Goal: Find specific page/section: Find specific page/section

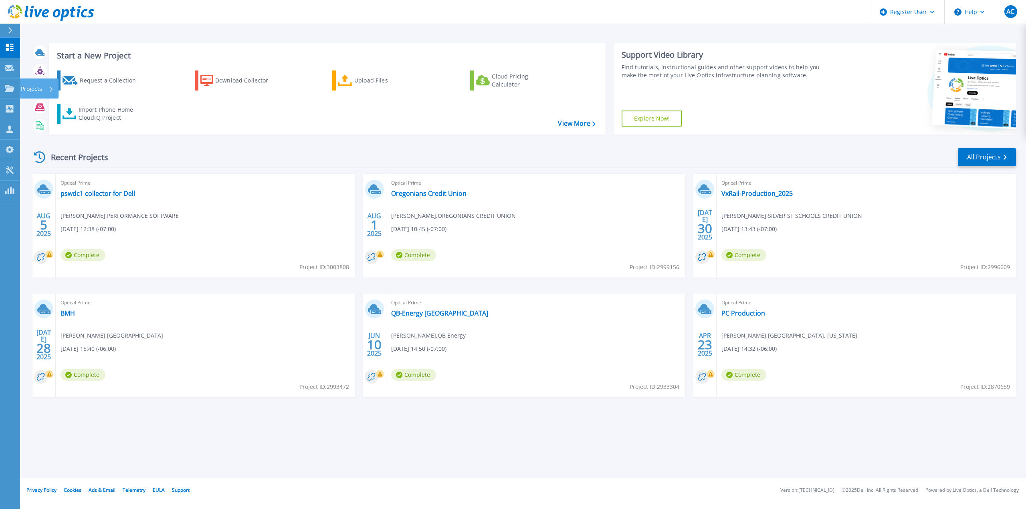
drag, startPoint x: 8, startPoint y: 90, endPoint x: 12, endPoint y: 99, distance: 10.2
click at [8, 90] on icon at bounding box center [10, 88] width 10 height 7
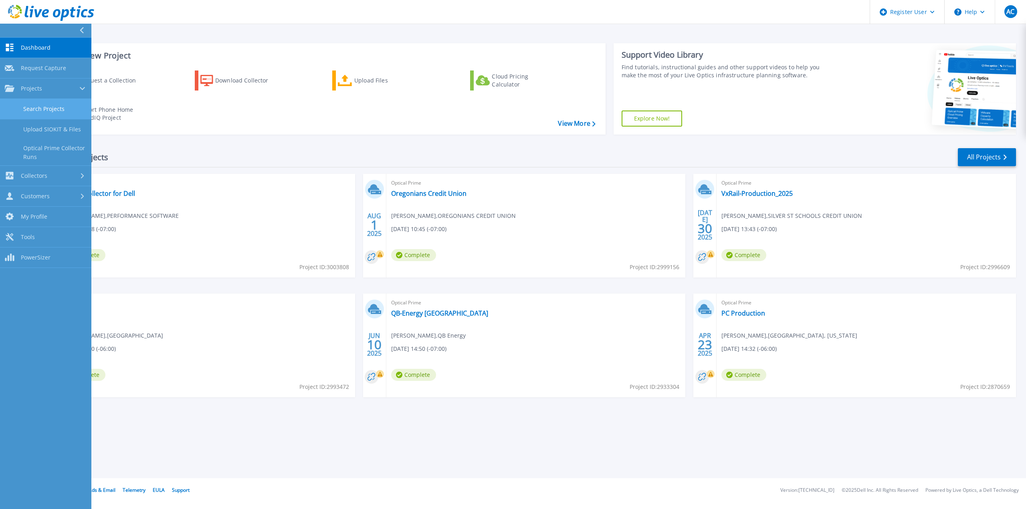
click at [33, 116] on link "Search Projects" at bounding box center [45, 109] width 91 height 20
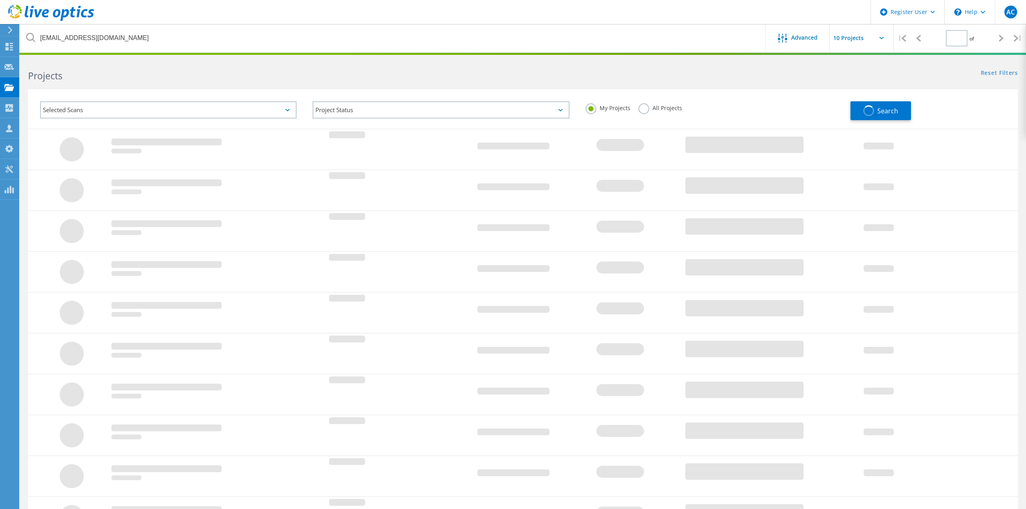
type input "1"
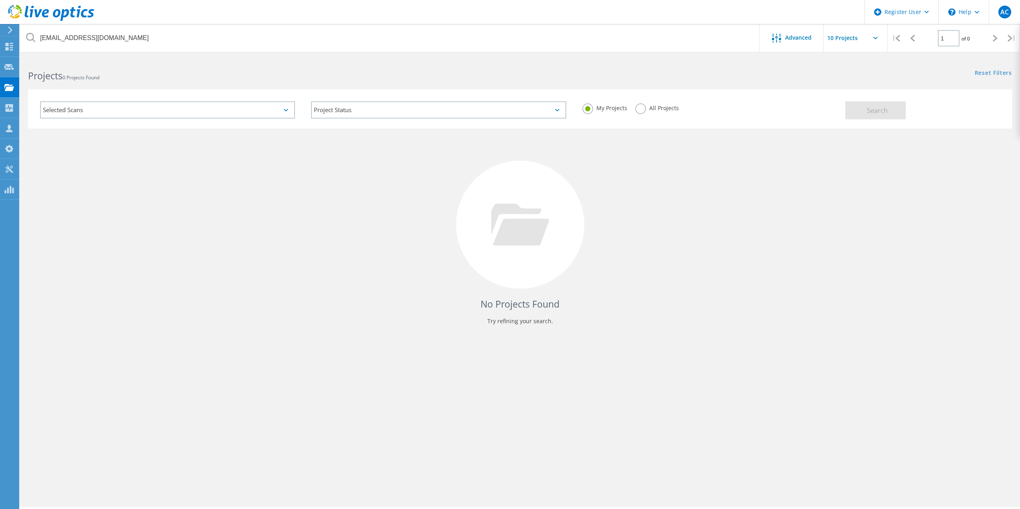
click at [178, 22] on header "Register User \n Help Explore Helpful Articles Contact Support AC Dell User Ant…" at bounding box center [510, 12] width 1020 height 24
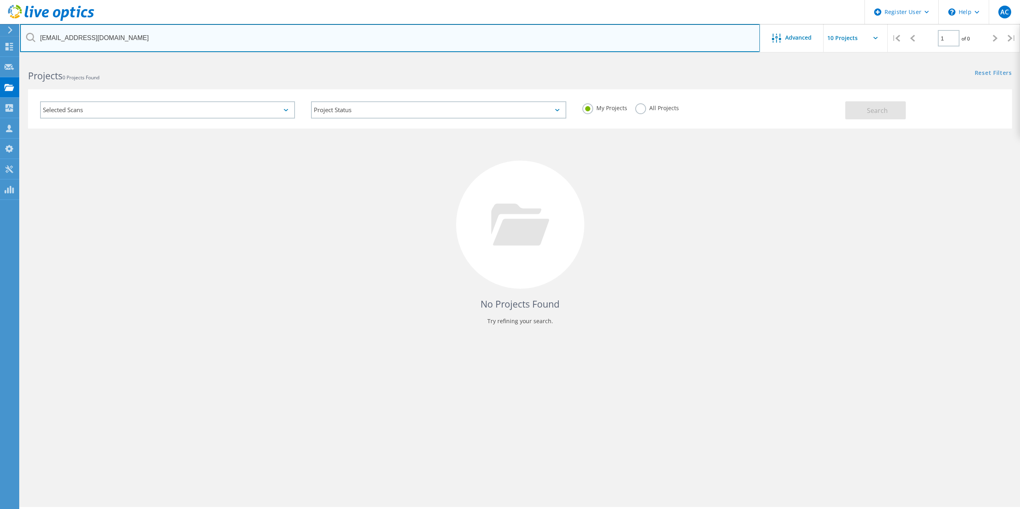
click at [157, 38] on input "cthulin@streimer.com" at bounding box center [390, 38] width 740 height 28
click at [156, 38] on input "cthulin@streimer.com" at bounding box center [390, 38] width 740 height 28
click at [155, 38] on input "cthulin@streimer.com" at bounding box center [390, 38] width 740 height 28
paste input "[EMAIL_ADDRESS][DOMAIN_NAME]"
click at [152, 39] on input "cthulin@streimer.comgcasallo@silverstatecu.com" at bounding box center [390, 38] width 740 height 28
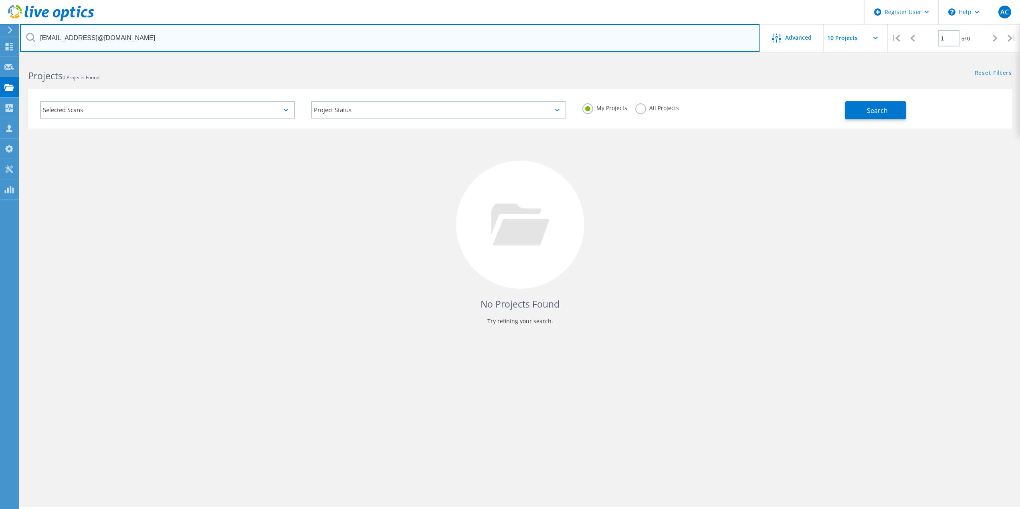
click at [152, 39] on input "cthulin@streimer.comgcasallo@silverstatecu.com" at bounding box center [390, 38] width 740 height 28
paste input "text"
type input "[EMAIL_ADDRESS][DOMAIN_NAME]"
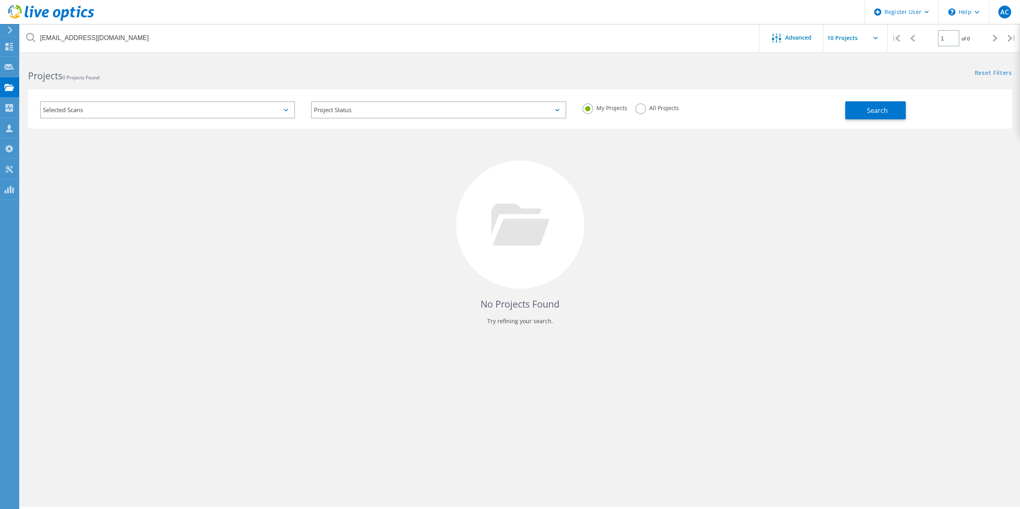
click at [640, 105] on label "All Projects" at bounding box center [657, 107] width 44 height 8
click at [0, 0] on input "All Projects" at bounding box center [0, 0] width 0 height 0
click at [818, 109] on div "My Projects All Projects" at bounding box center [709, 108] width 271 height 30
click at [859, 114] on button "Search" at bounding box center [875, 110] width 61 height 18
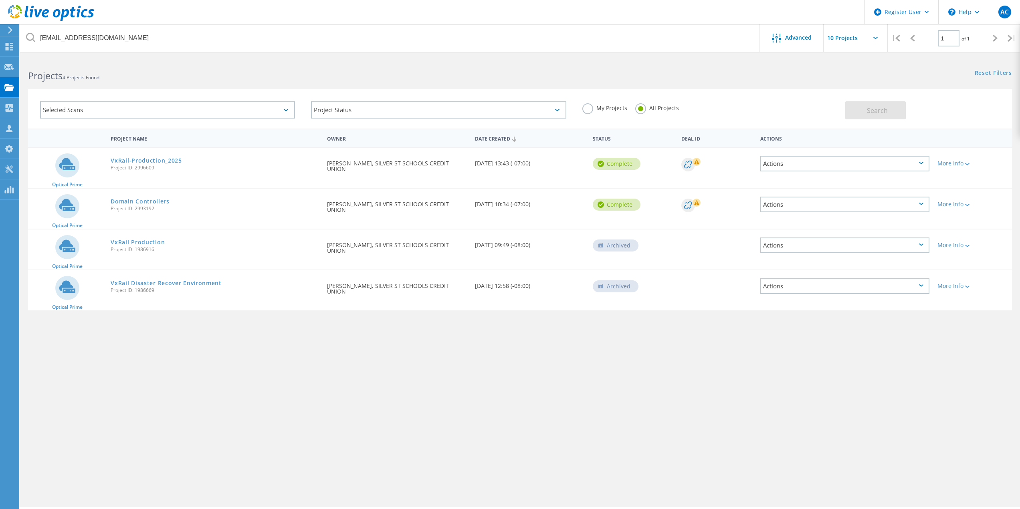
click at [427, 348] on div "gcasallo@silverstatecu.com Advanced | 1 of 1 | Email Address Project Name Compa…" at bounding box center [520, 282] width 1000 height 449
click at [149, 161] on link "VxRail-Production_2025" at bounding box center [146, 161] width 71 height 6
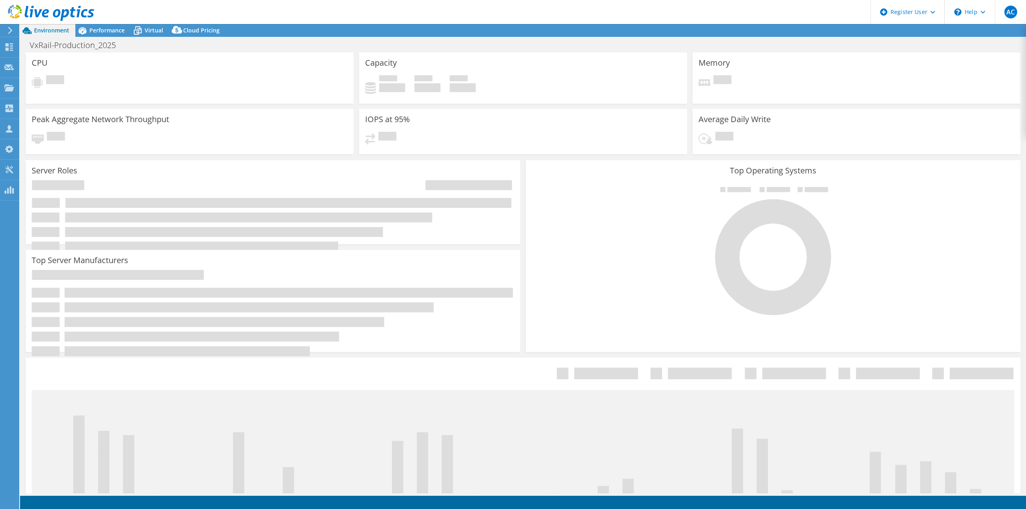
select select "USWest"
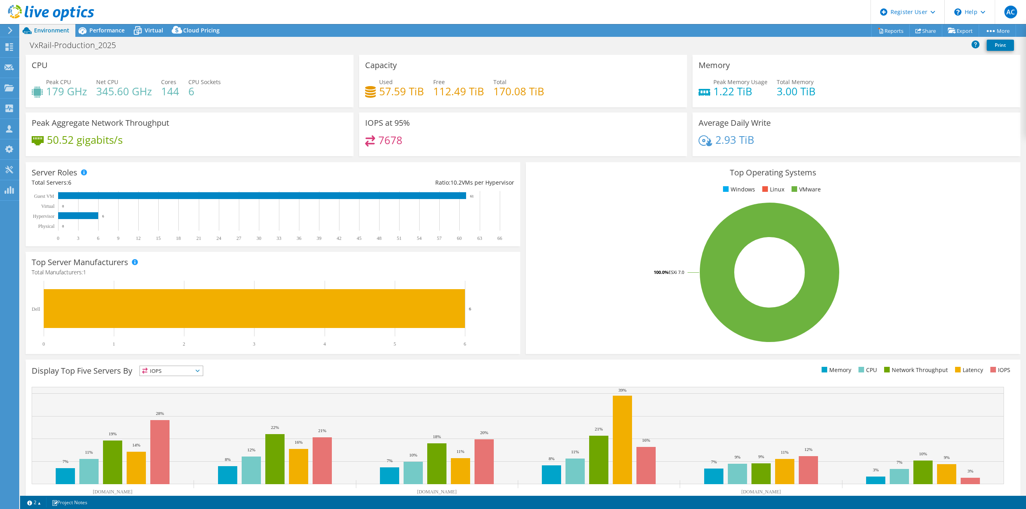
click at [103, 24] on header "AC Dell User [PERSON_NAME] [PERSON_NAME][EMAIL_ADDRESS][PERSON_NAME][DOMAIN_NAM…" at bounding box center [513, 12] width 1026 height 24
click at [107, 30] on span "Performance" at bounding box center [106, 30] width 35 height 8
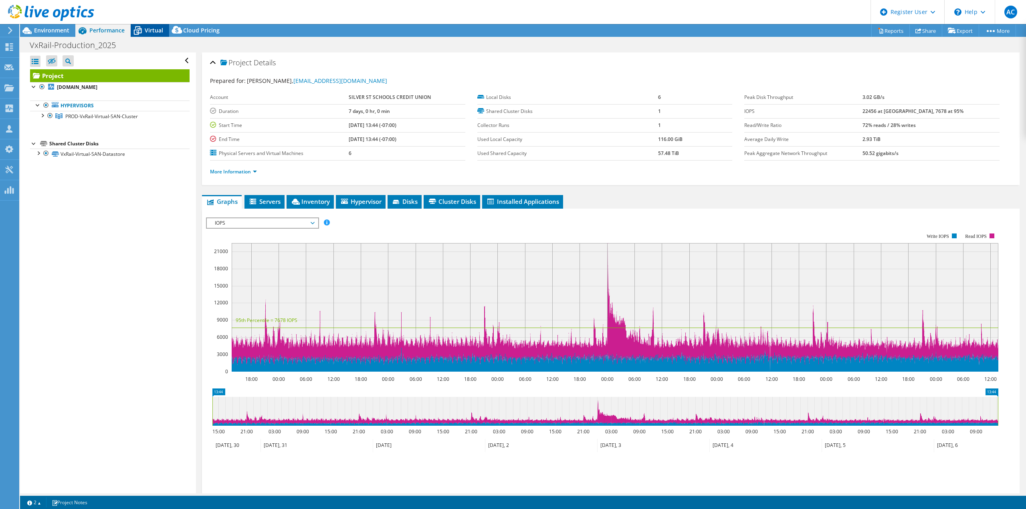
click at [149, 32] on span "Virtual" at bounding box center [154, 30] width 18 height 8
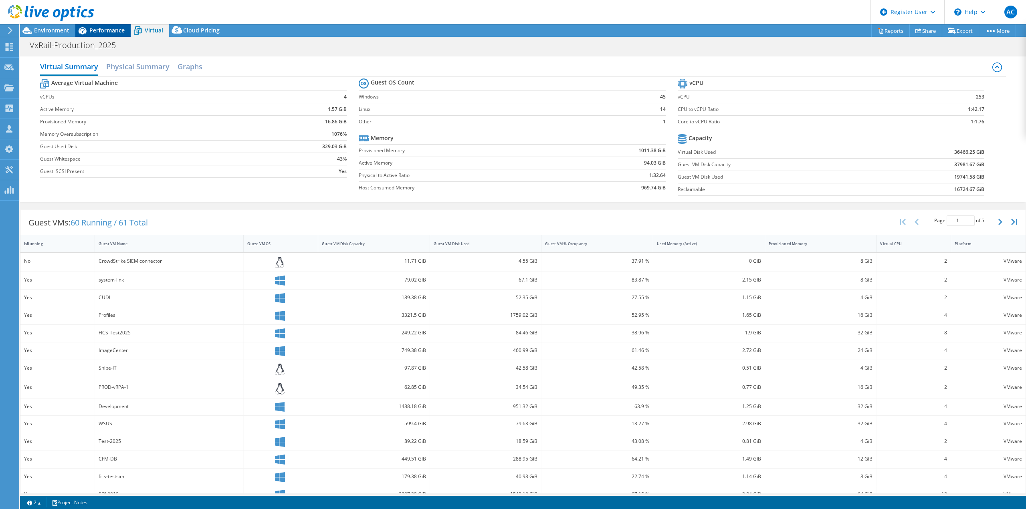
click at [98, 34] on div "Performance" at bounding box center [102, 30] width 55 height 13
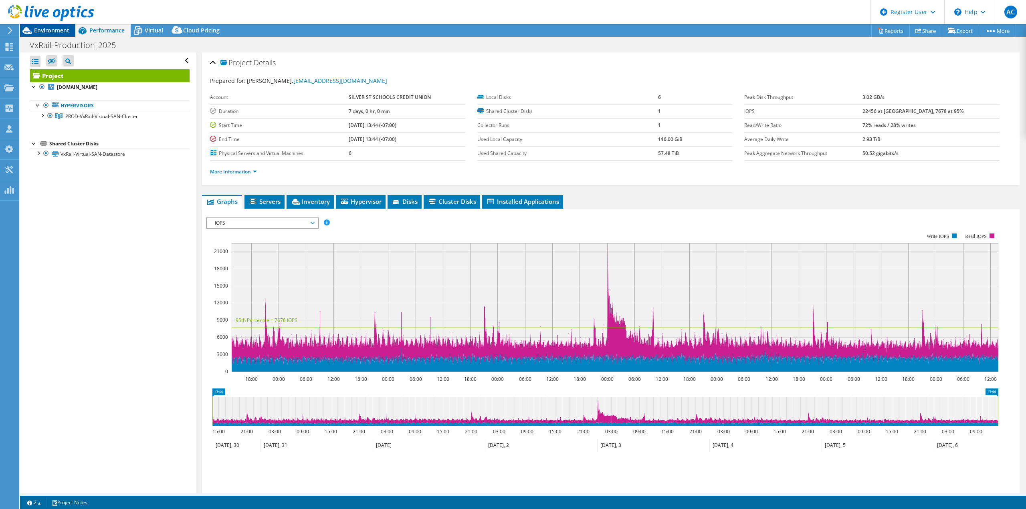
click at [48, 36] on div "Environment" at bounding box center [47, 30] width 55 height 13
